Goal: Find specific page/section: Find specific page/section

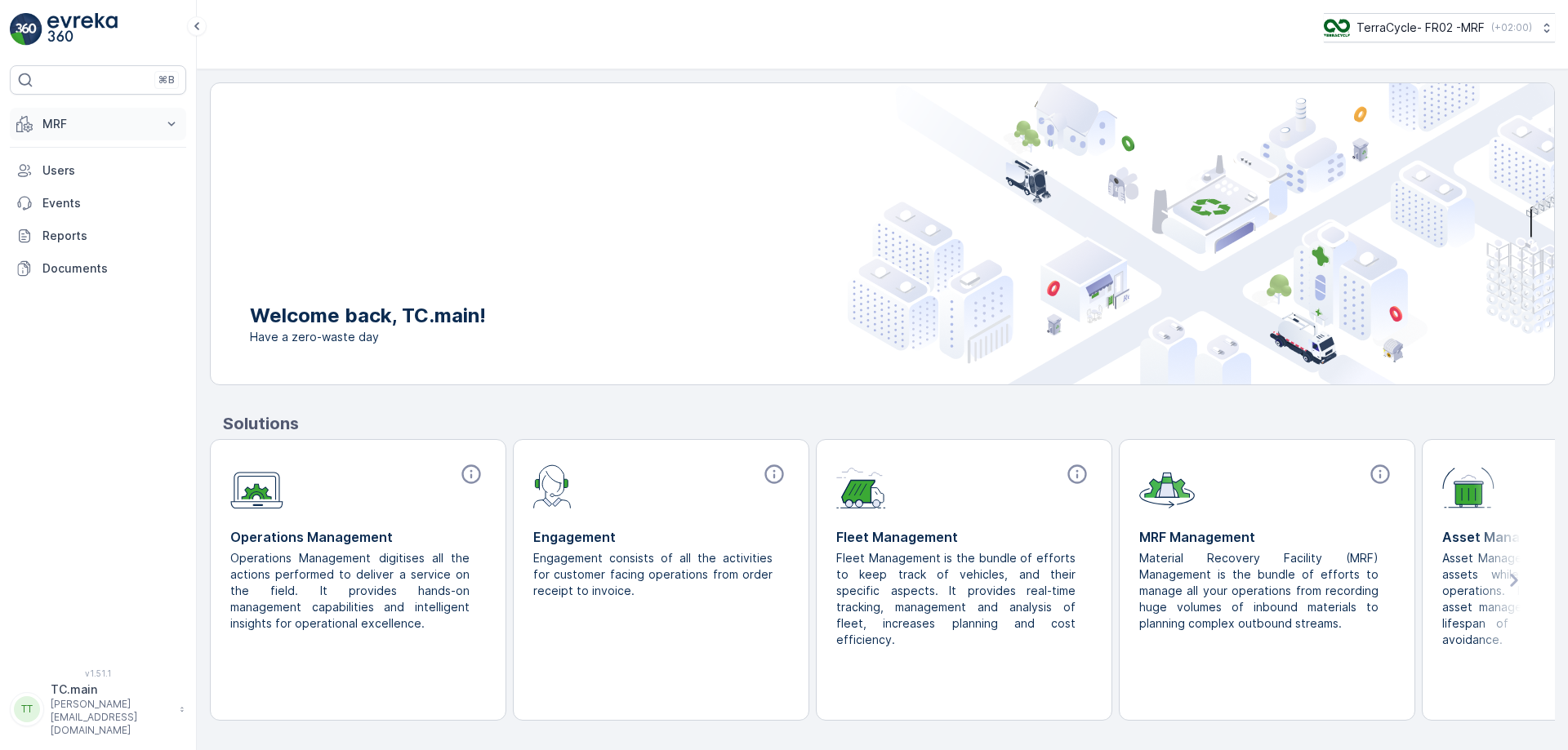
click at [134, 127] on p "MRF" at bounding box center [98, 123] width 111 height 16
click at [1454, 30] on p "TerraCycle- FR02 -MRF" at bounding box center [1419, 27] width 129 height 16
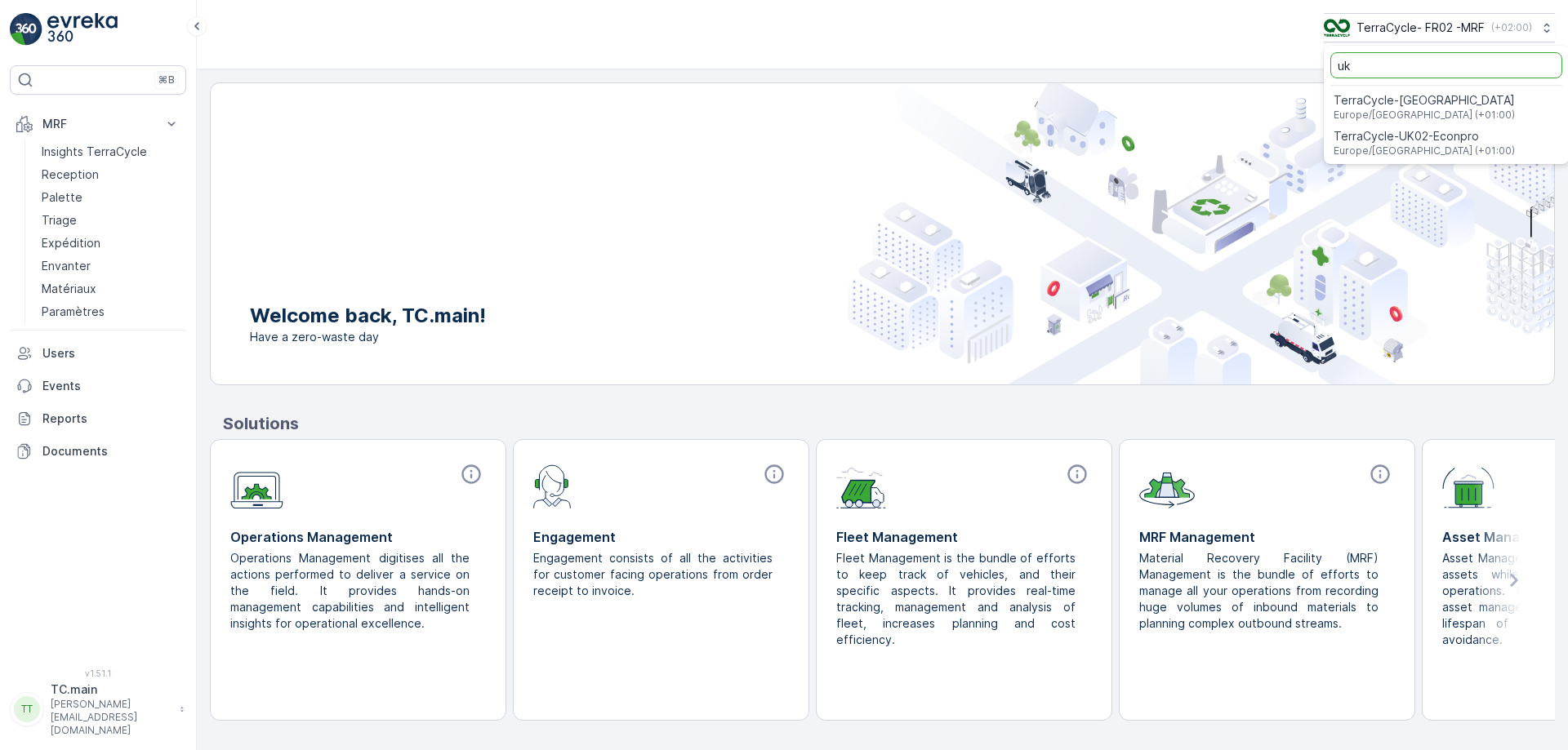
type input "uk"
click at [1389, 141] on span "TerraCycle-UK02-Econpro" at bounding box center [1424, 136] width 182 height 16
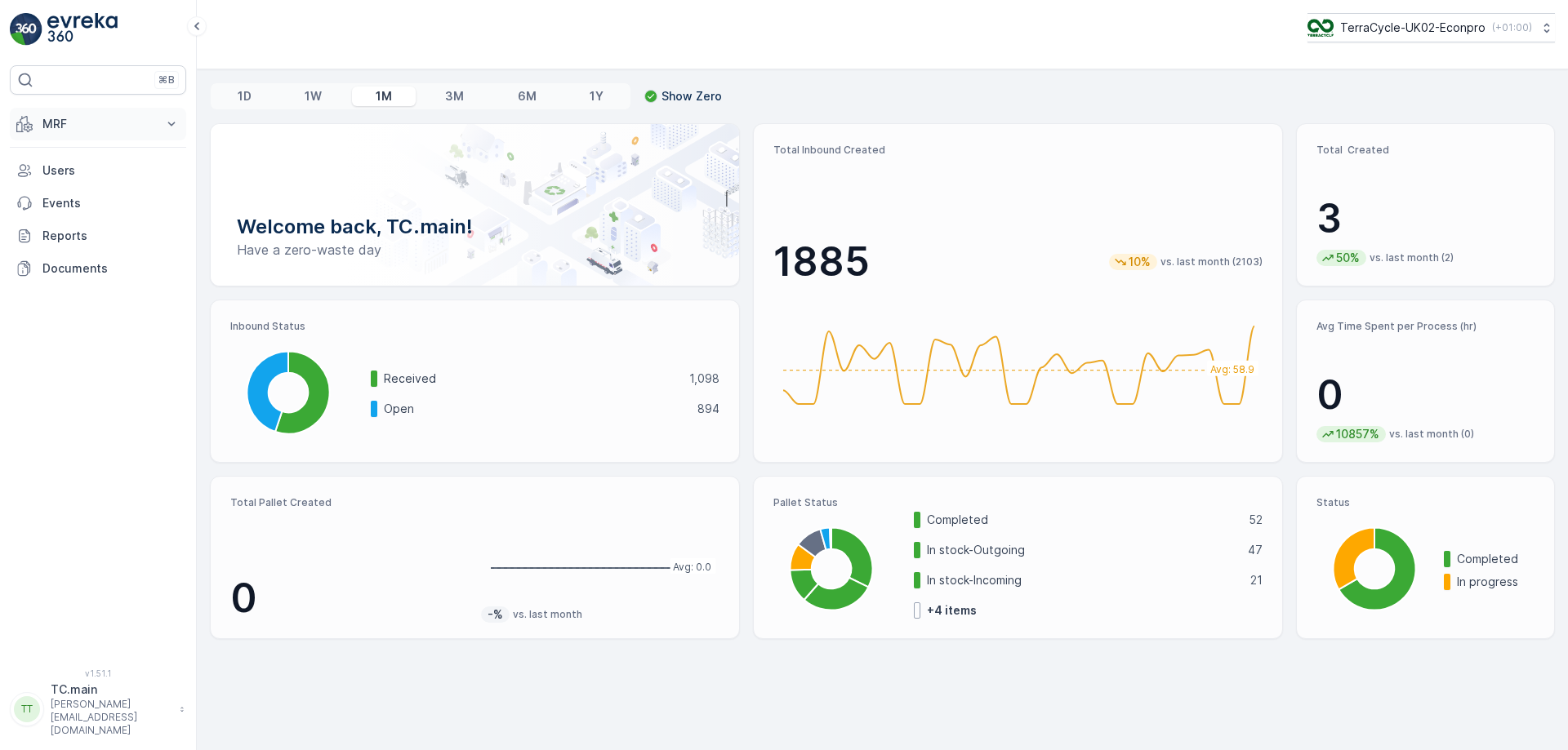
click at [73, 123] on p "MRF" at bounding box center [98, 123] width 111 height 16
click at [87, 242] on p "Outbound" at bounding box center [70, 243] width 55 height 16
